Goal: Contribute content

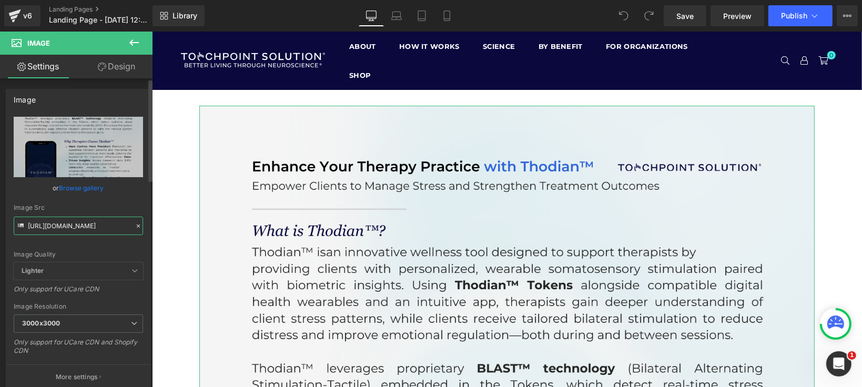
click at [82, 226] on input "[URL][DOMAIN_NAME]" at bounding box center [78, 226] width 129 height 18
paste input "Screenshot_2025-09-09_153835.png?v=1757446842"
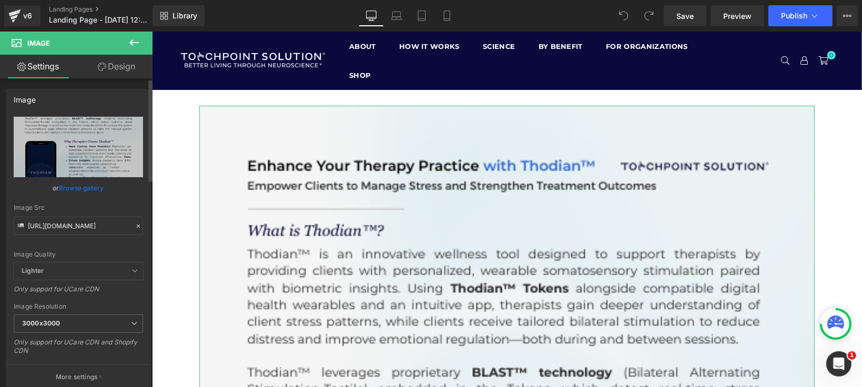
click at [118, 211] on div "Image Src" at bounding box center [78, 207] width 129 height 7
click at [63, 218] on input "[URL][DOMAIN_NAME]" at bounding box center [78, 226] width 129 height 18
click at [61, 218] on input "[URL][DOMAIN_NAME]" at bounding box center [78, 226] width 129 height 18
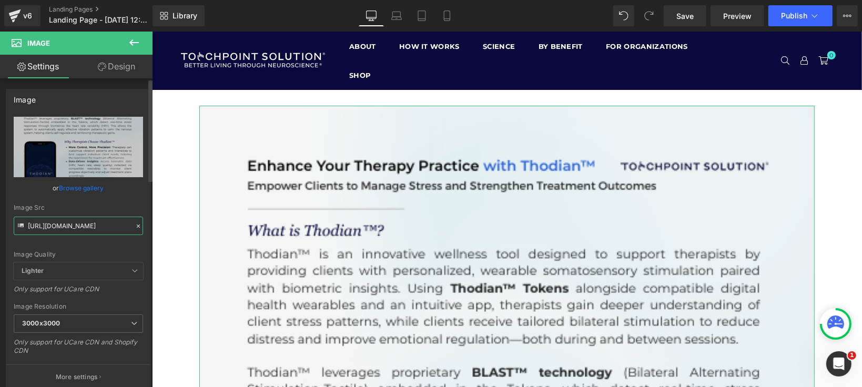
paste input "Enhance_Your_Therapy_Practice_with_Thodian_1_-1.png?v=1757447123"
click at [84, 191] on link "Browse gallery" at bounding box center [81, 188] width 45 height 18
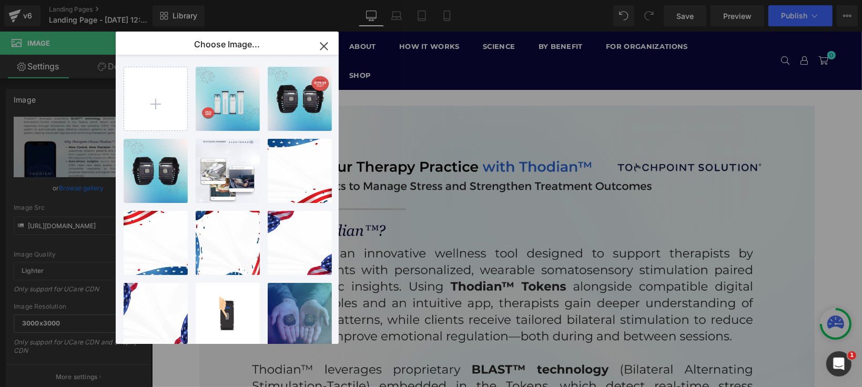
click at [324, 49] on icon "button" at bounding box center [324, 46] width 17 height 17
type input "[URL][DOMAIN_NAME]"
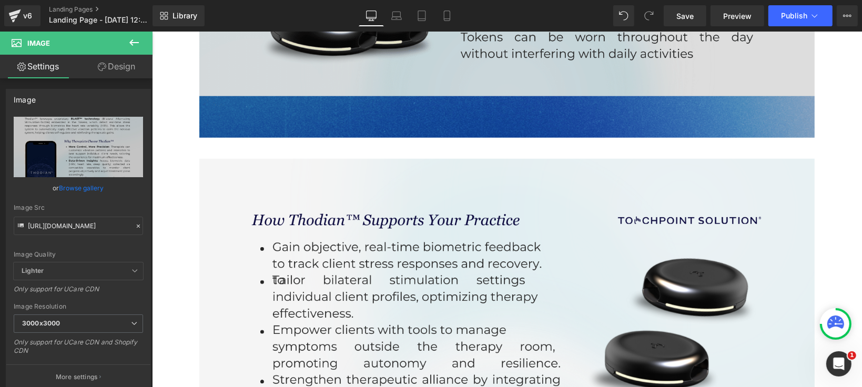
scroll to position [935, 0]
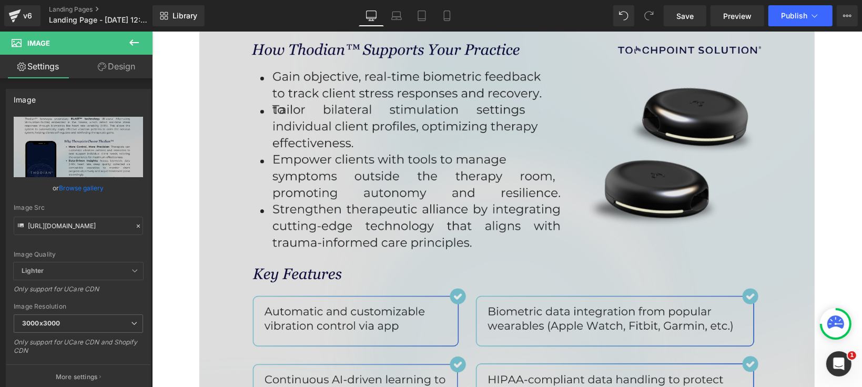
drag, startPoint x: 428, startPoint y: 149, endPoint x: 313, endPoint y: 158, distance: 114.5
click at [428, 149] on img at bounding box center [506, 386] width 615 height 797
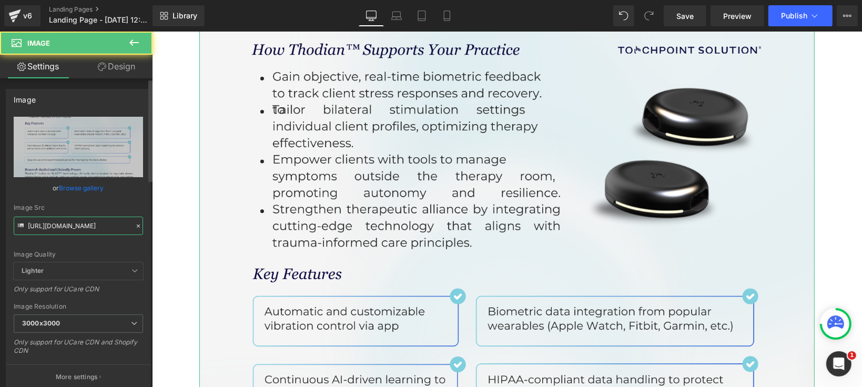
click at [55, 220] on input "[URL][DOMAIN_NAME]" at bounding box center [78, 226] width 129 height 18
click at [56, 220] on input "[URL][DOMAIN_NAME]" at bounding box center [78, 226] width 129 height 18
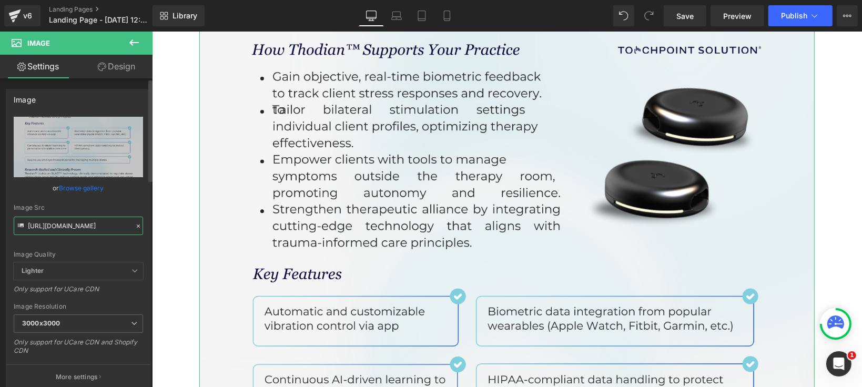
paste input "-2.png?v=1757447123"
click at [67, 208] on div "Image Src" at bounding box center [78, 207] width 129 height 7
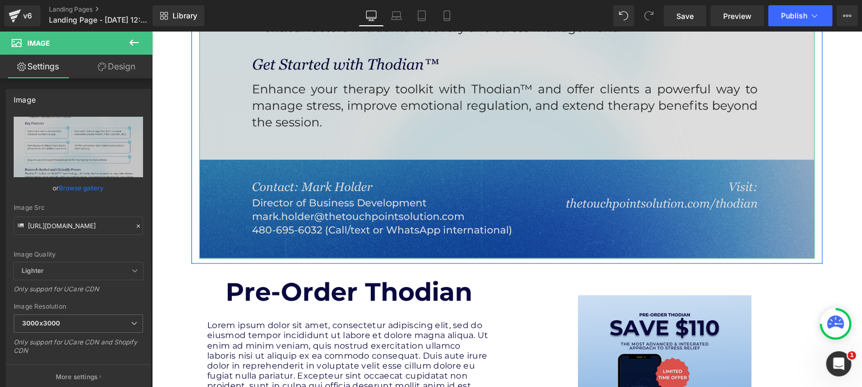
type input "[URL][DOMAIN_NAME]"
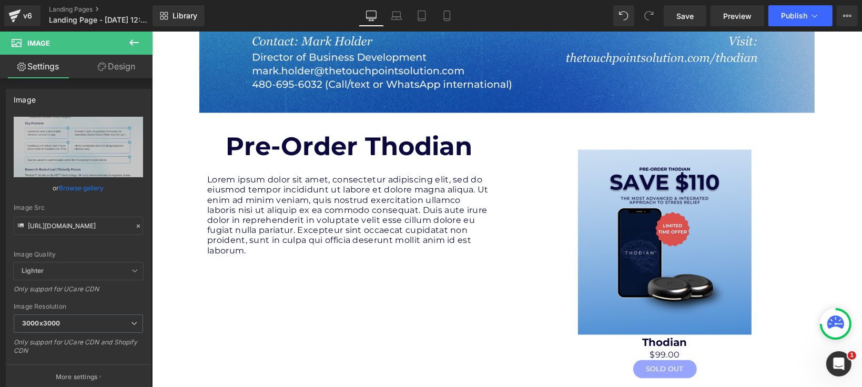
scroll to position [1519, 0]
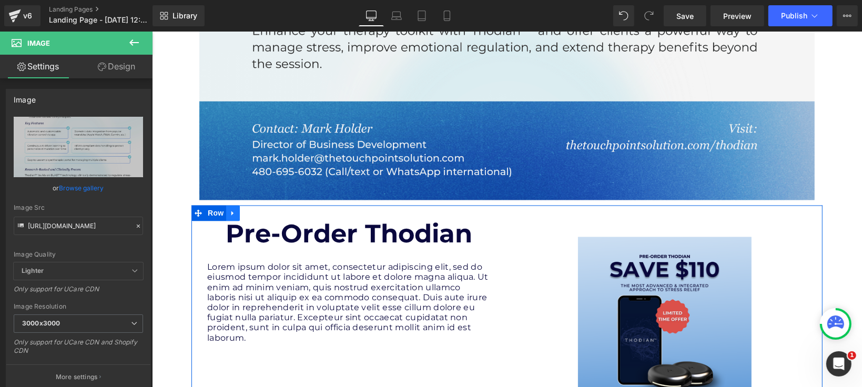
click at [234, 215] on link at bounding box center [233, 213] width 14 height 16
click at [257, 213] on icon at bounding box center [259, 212] width 7 height 7
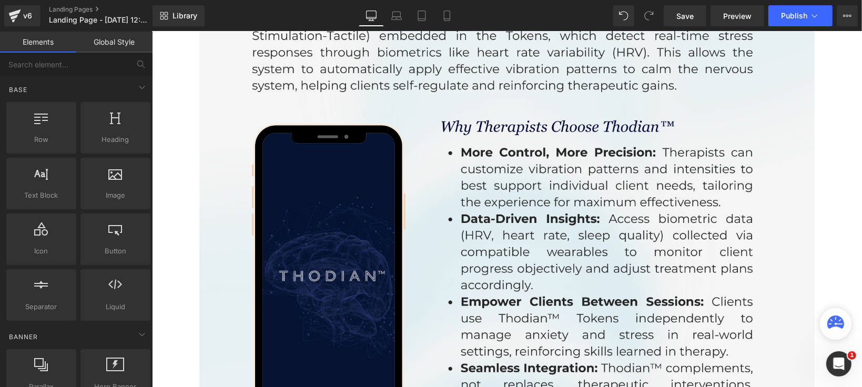
scroll to position [0, 0]
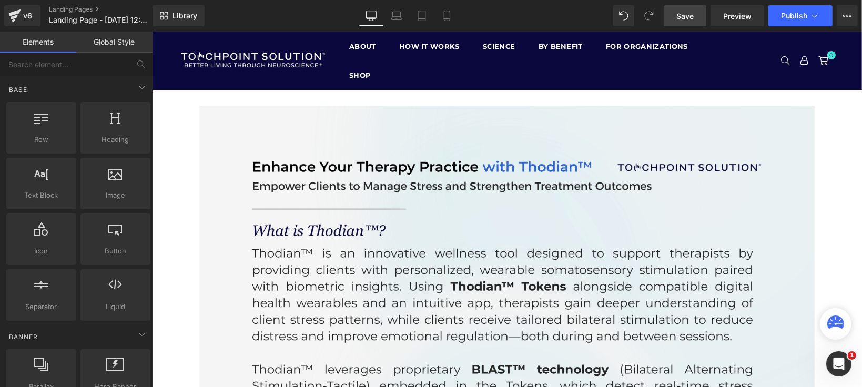
click at [685, 13] on span "Save" at bounding box center [684, 16] width 17 height 11
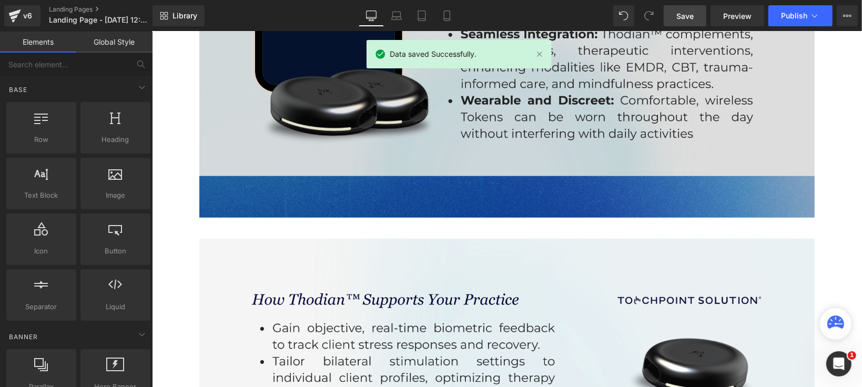
scroll to position [292, 0]
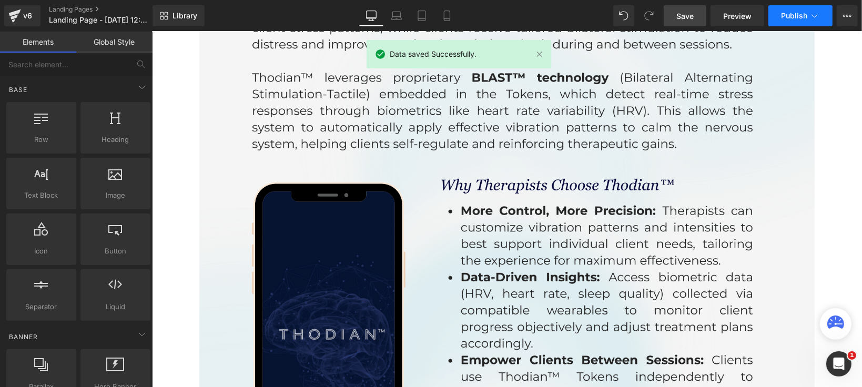
click at [795, 15] on span "Publish" at bounding box center [794, 16] width 26 height 8
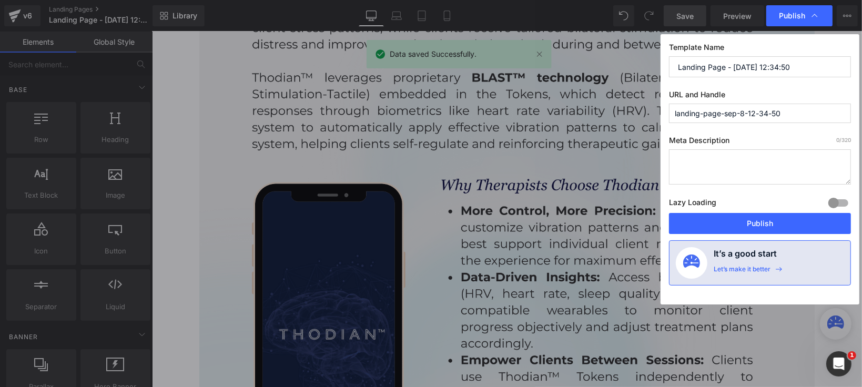
drag, startPoint x: 710, startPoint y: 235, endPoint x: 681, endPoint y: 235, distance: 29.5
click at [709, 235] on div "Template Name Landing Page - [DATE] 12:34:50 URL and Handle landing-page-sep-8-…" at bounding box center [760, 169] width 199 height 270
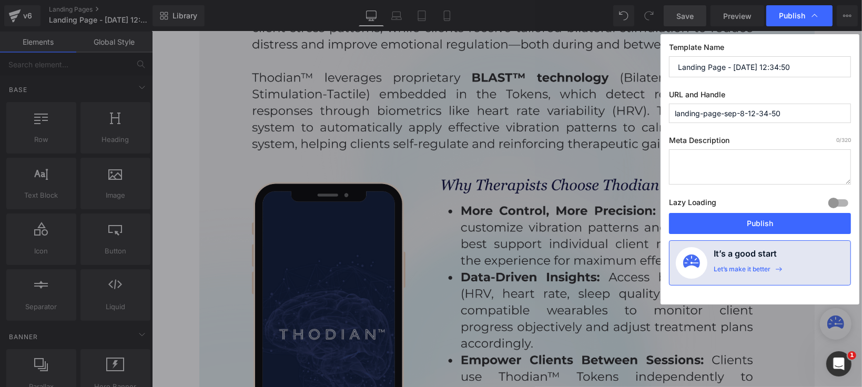
click at [687, 208] on label "Lazy Loading Build" at bounding box center [692, 204] width 47 height 17
click at [693, 219] on button "Publish" at bounding box center [760, 223] width 182 height 21
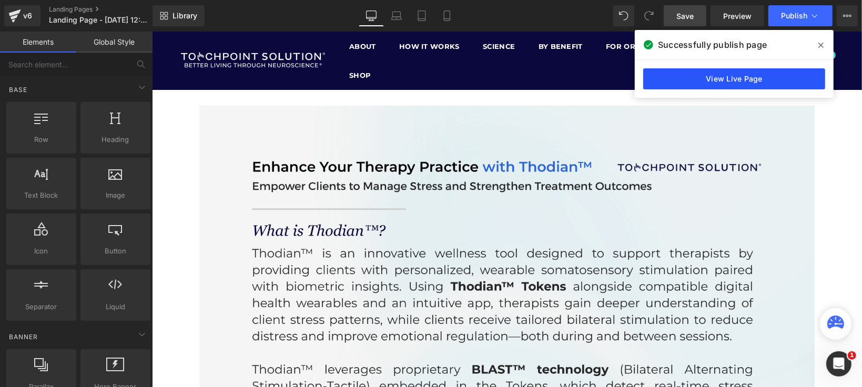
click at [674, 75] on link "View Live Page" at bounding box center [734, 78] width 182 height 21
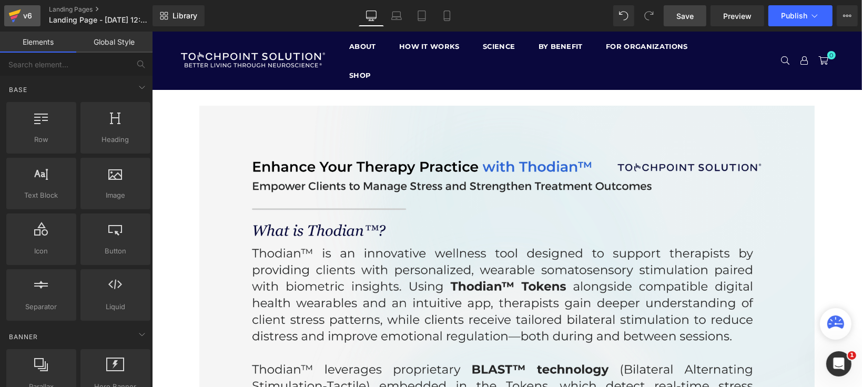
click at [18, 17] on icon at bounding box center [14, 16] width 13 height 26
